Goal: Information Seeking & Learning: Learn about a topic

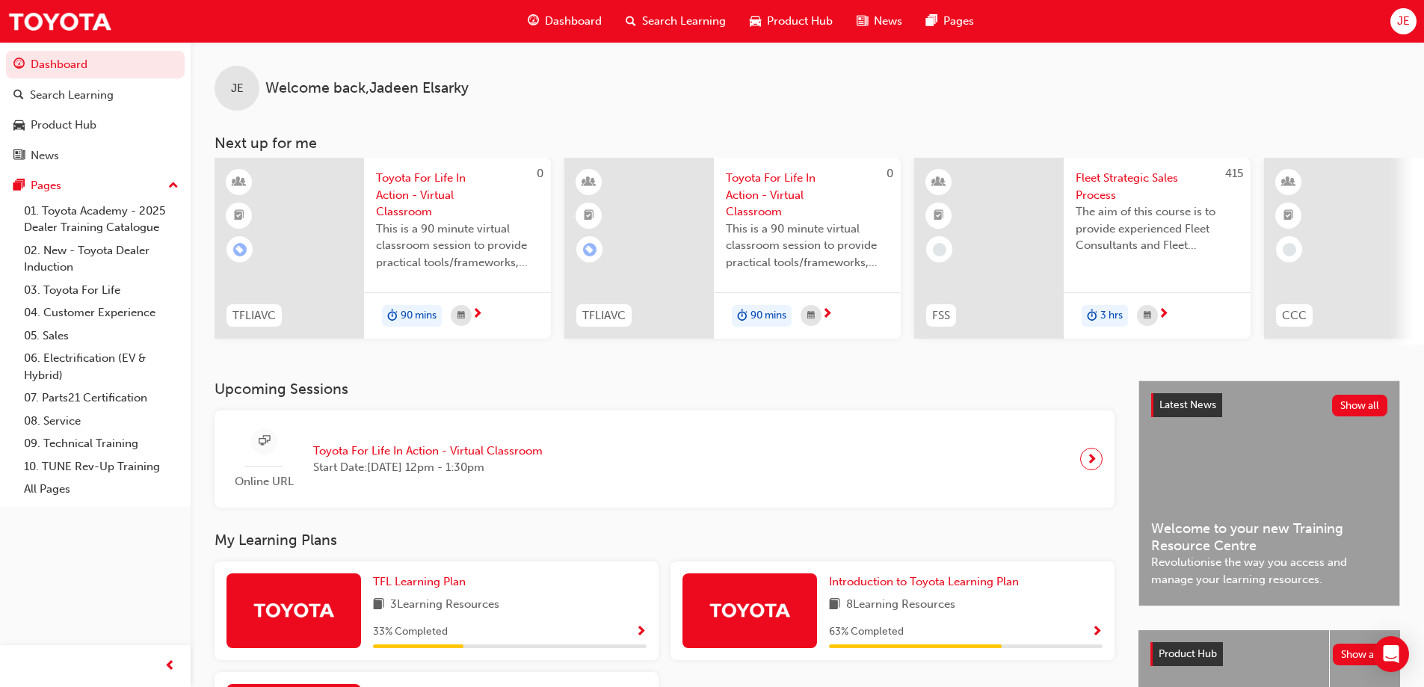
click at [1100, 635] on span "Show Progress" at bounding box center [1096, 632] width 11 height 13
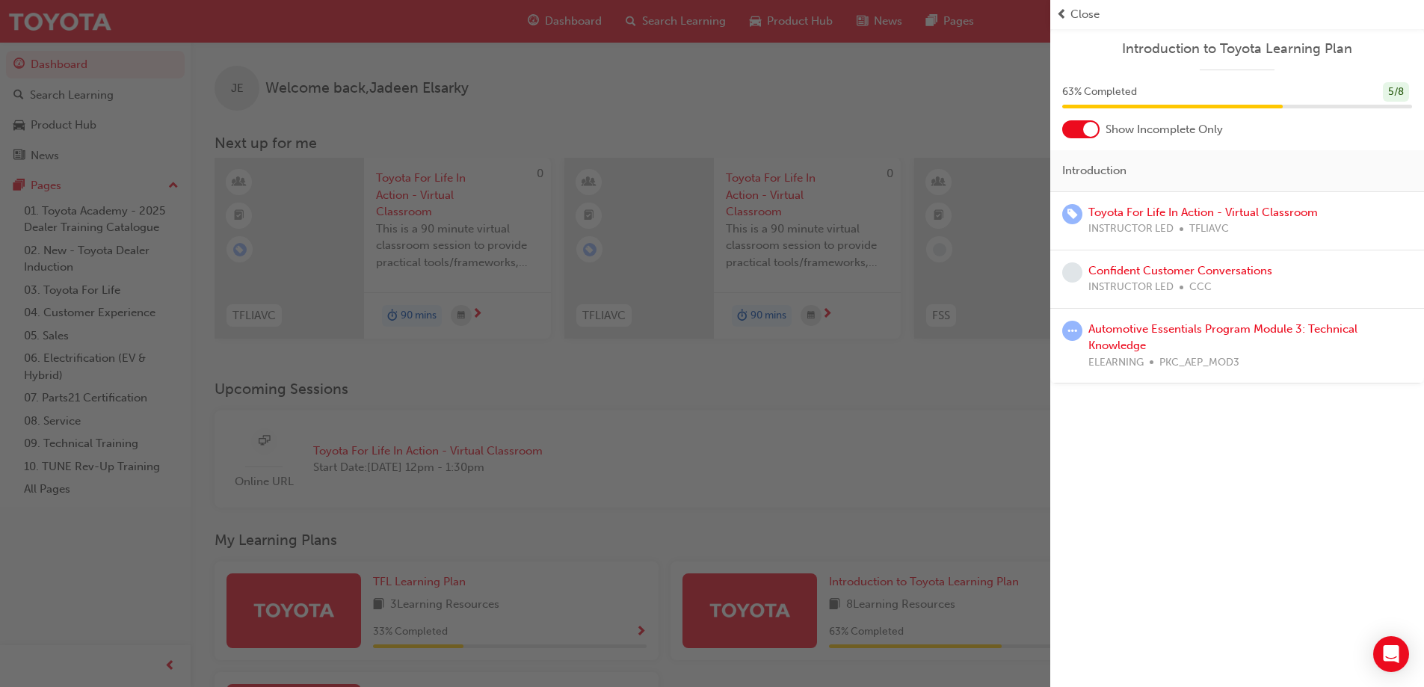
click at [1083, 130] on div at bounding box center [1090, 129] width 15 height 15
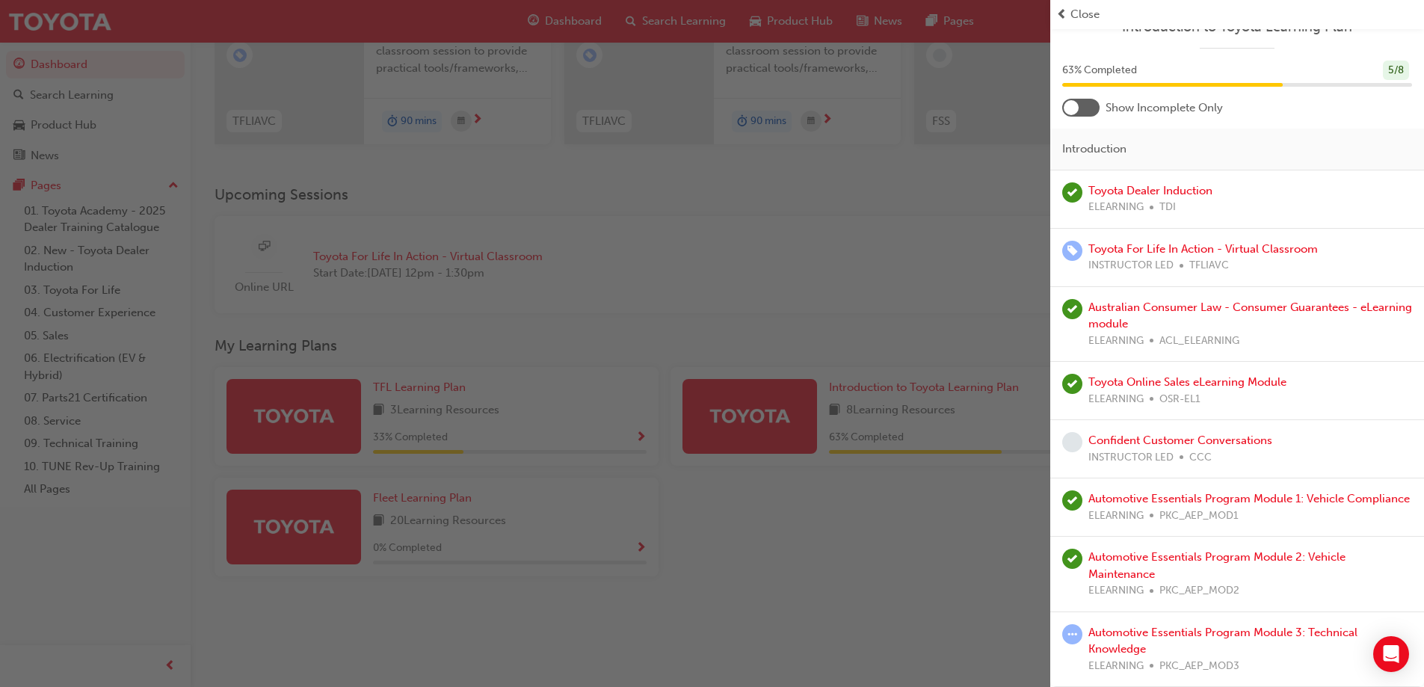
scroll to position [206, 0]
click at [1103, 632] on link "Automotive Essentials Program Module 3: Technical Knowledge" at bounding box center [1222, 641] width 269 height 31
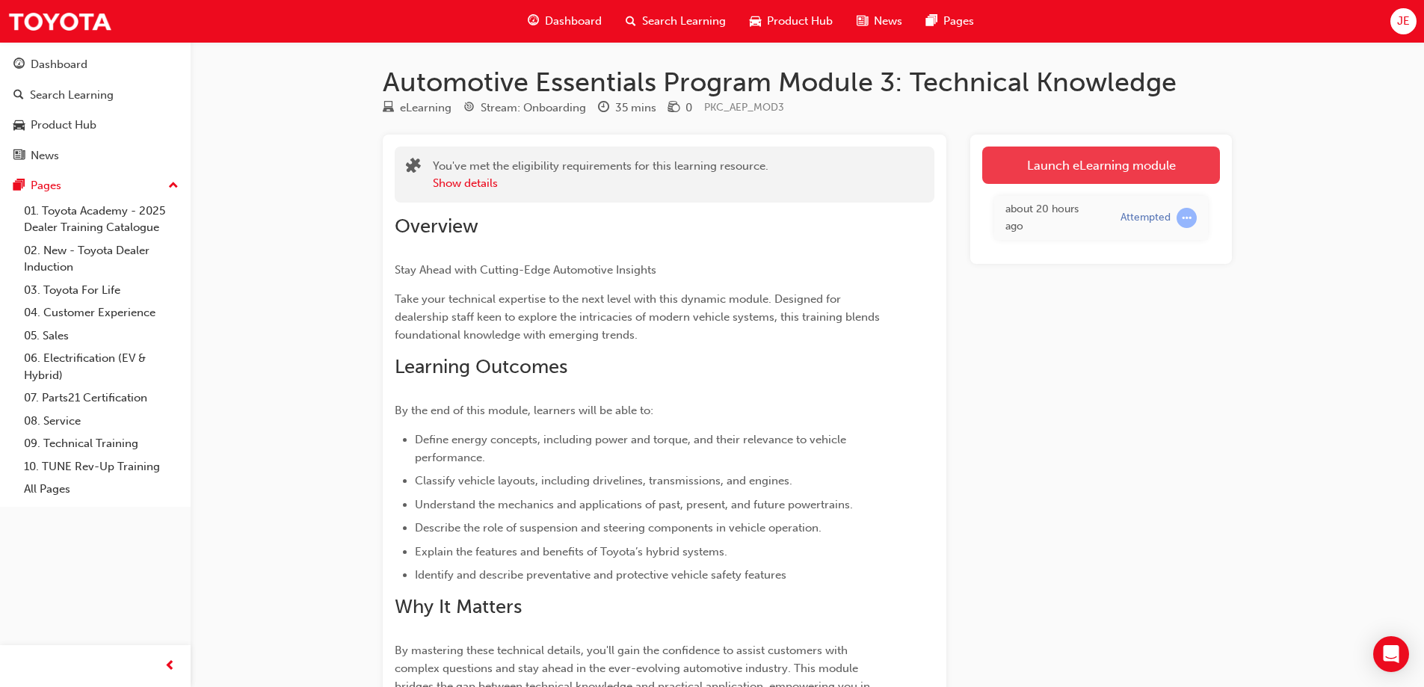
click at [1139, 161] on link "Launch eLearning module" at bounding box center [1101, 165] width 238 height 37
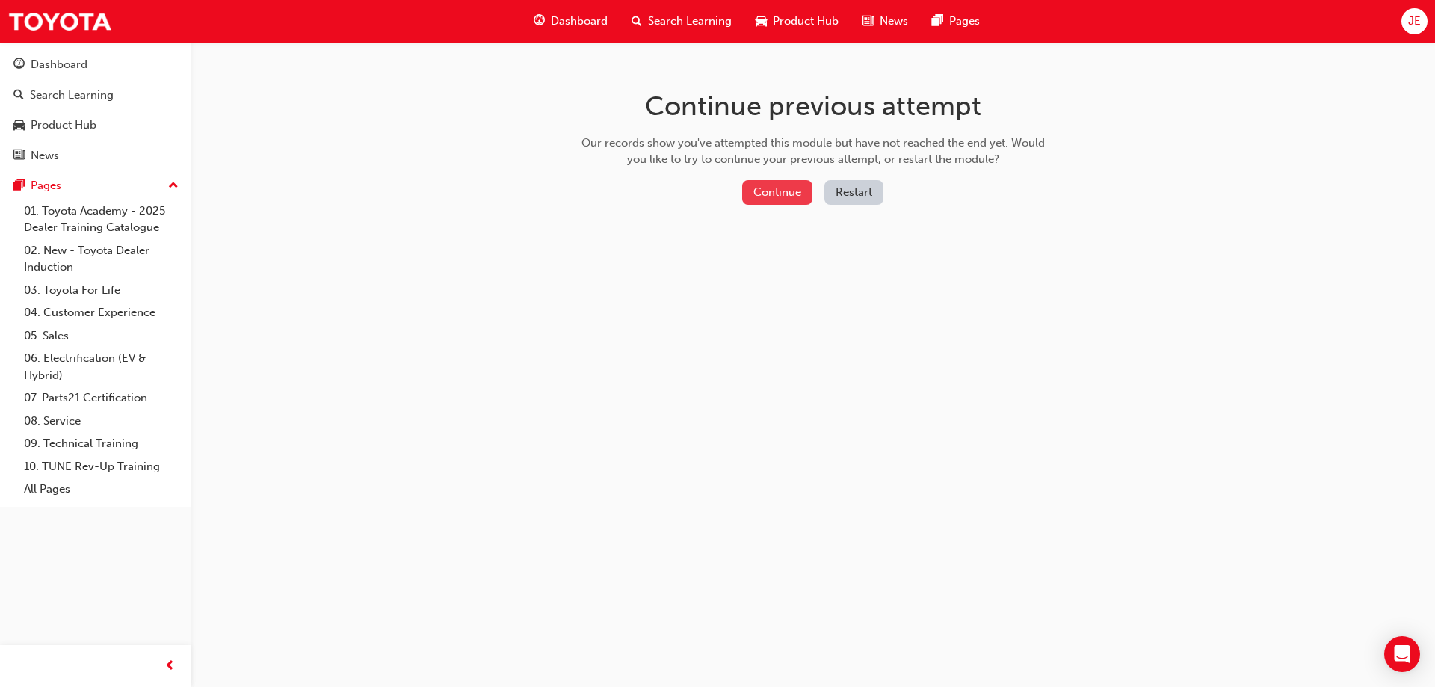
click at [776, 188] on button "Continue" at bounding box center [777, 192] width 70 height 25
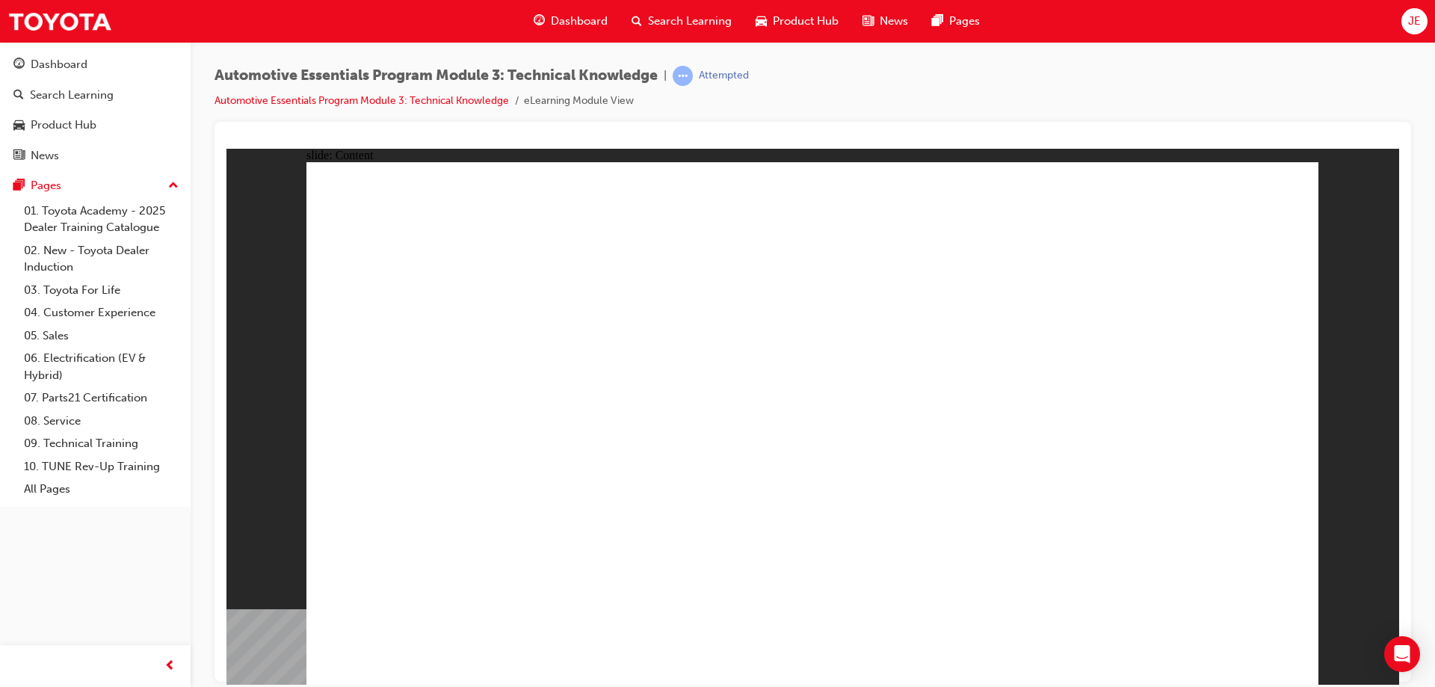
radio input "true"
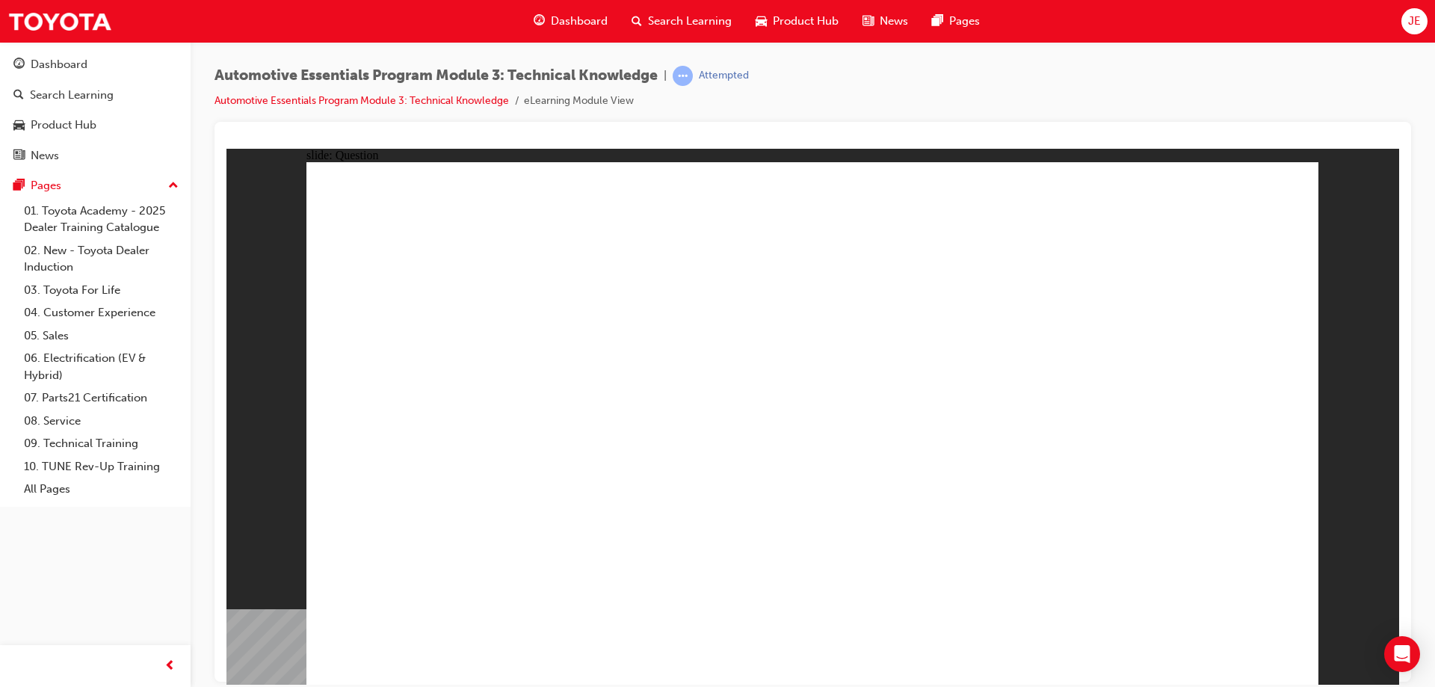
radio input "true"
drag, startPoint x: 836, startPoint y: 521, endPoint x: 848, endPoint y: 528, distance: 13.1
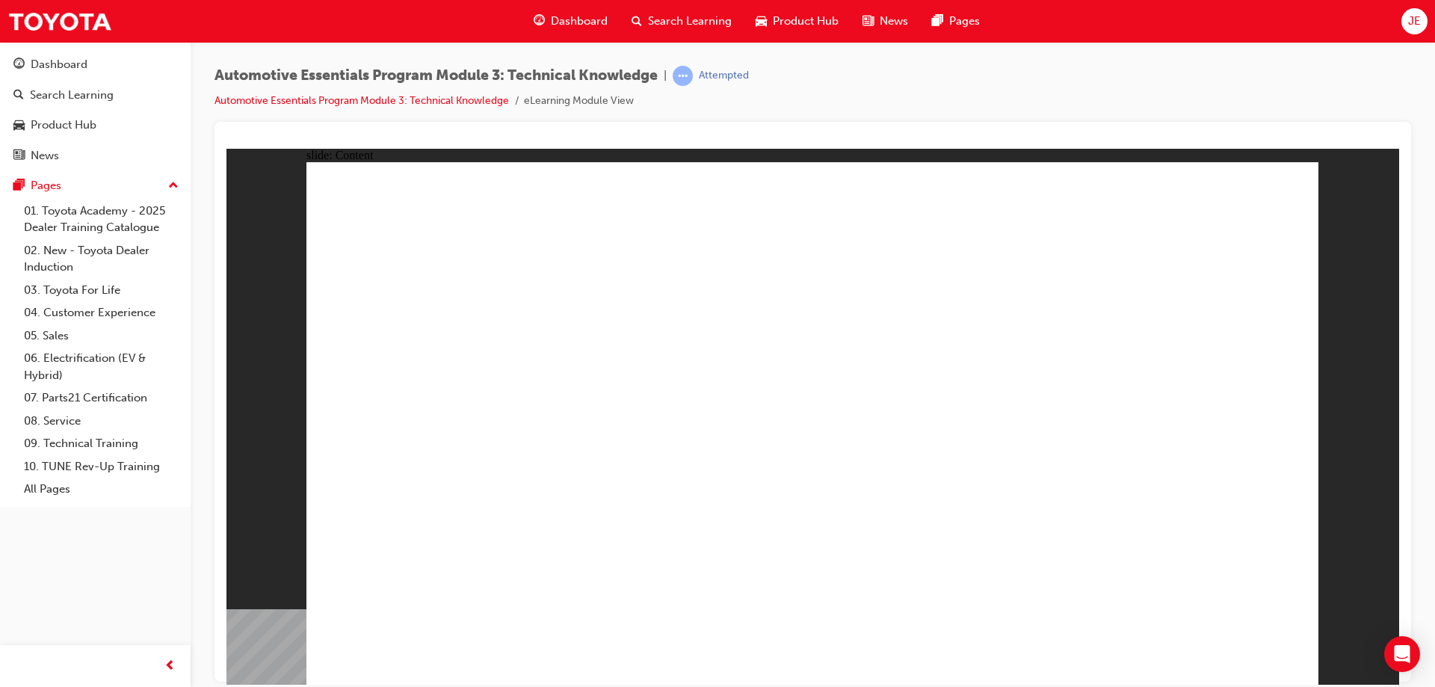
click at [1289, 96] on div "Automotive Essentials Program Module 3: Technical Knowledge | Attempted Automot…" at bounding box center [813, 94] width 1197 height 56
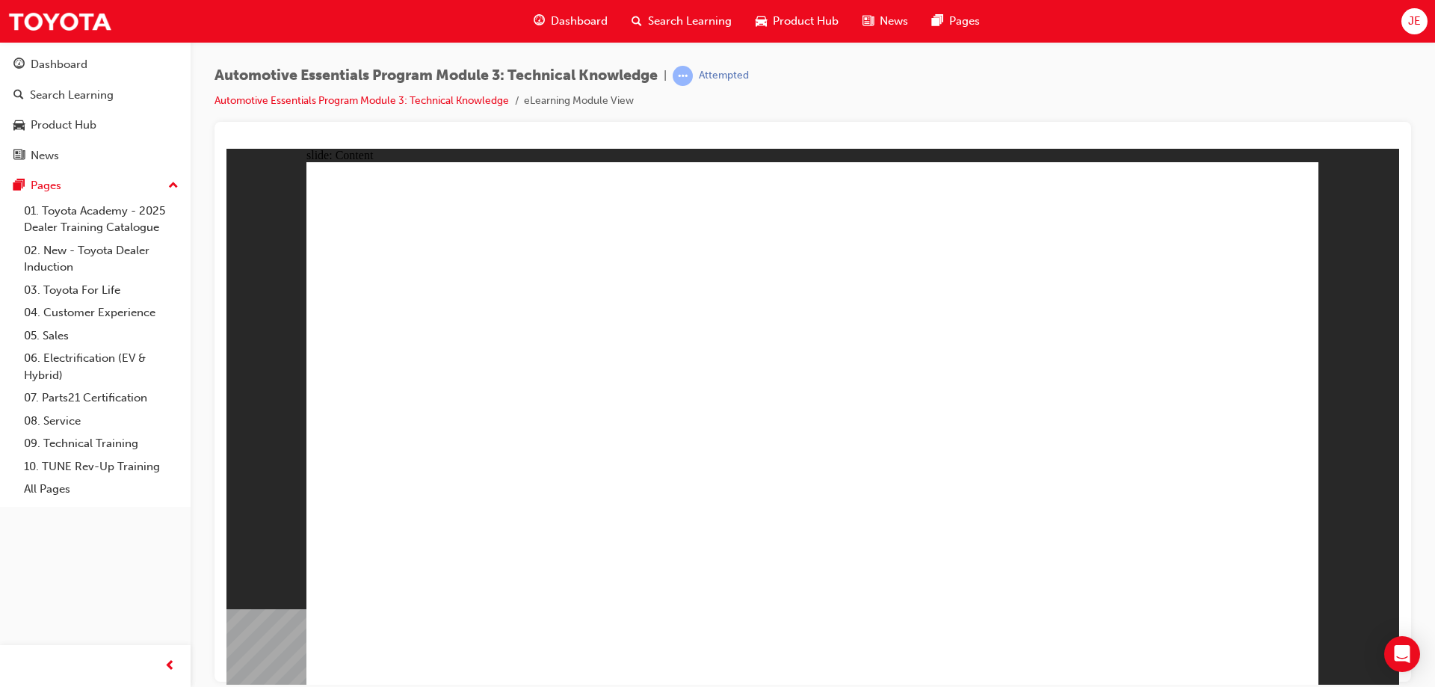
click at [1334, 185] on div "slide: Content Rectangle 1 Rectangle 1 Vehicle Layouts - Rear Wheel Drive (RWD)…" at bounding box center [812, 416] width 1173 height 536
click at [1325, 274] on div "slide: Content Rectangle 1 Rectangle 1 Vehicle Layouts - Rear Wheel Drive (RWD)…" at bounding box center [812, 416] width 1173 height 536
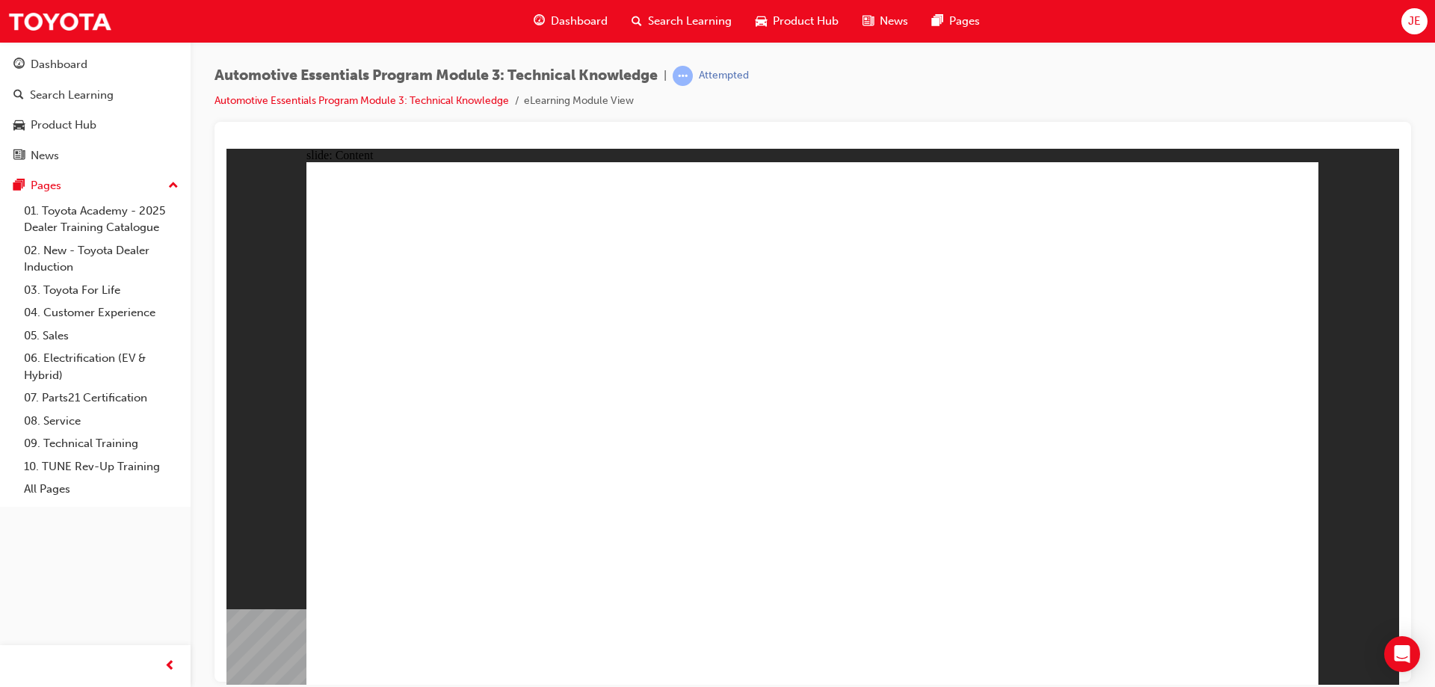
drag, startPoint x: 1193, startPoint y: 402, endPoint x: 1246, endPoint y: 298, distance: 116.7
